Goal: Entertainment & Leisure: Consume media (video, audio)

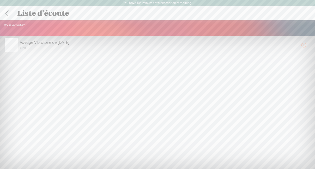
click at [6, 11] on link at bounding box center [6, 14] width 13 height 14
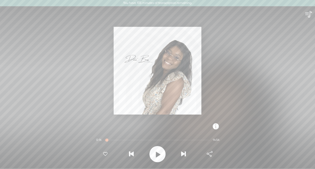
scroll to position [0, 0]
click at [122, 125] on div "Voyage Vibratoire de Septembre 2025" at bounding box center [158, 124] width 102 height 5
drag, startPoint x: 117, startPoint y: 126, endPoint x: 191, endPoint y: 123, distance: 73.4
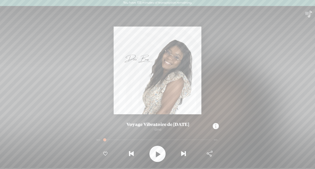
click at [191, 123] on div "Voyage Vibratoire de [DATE]" at bounding box center [158, 124] width 102 height 5
